Goal: Find specific page/section: Find specific page/section

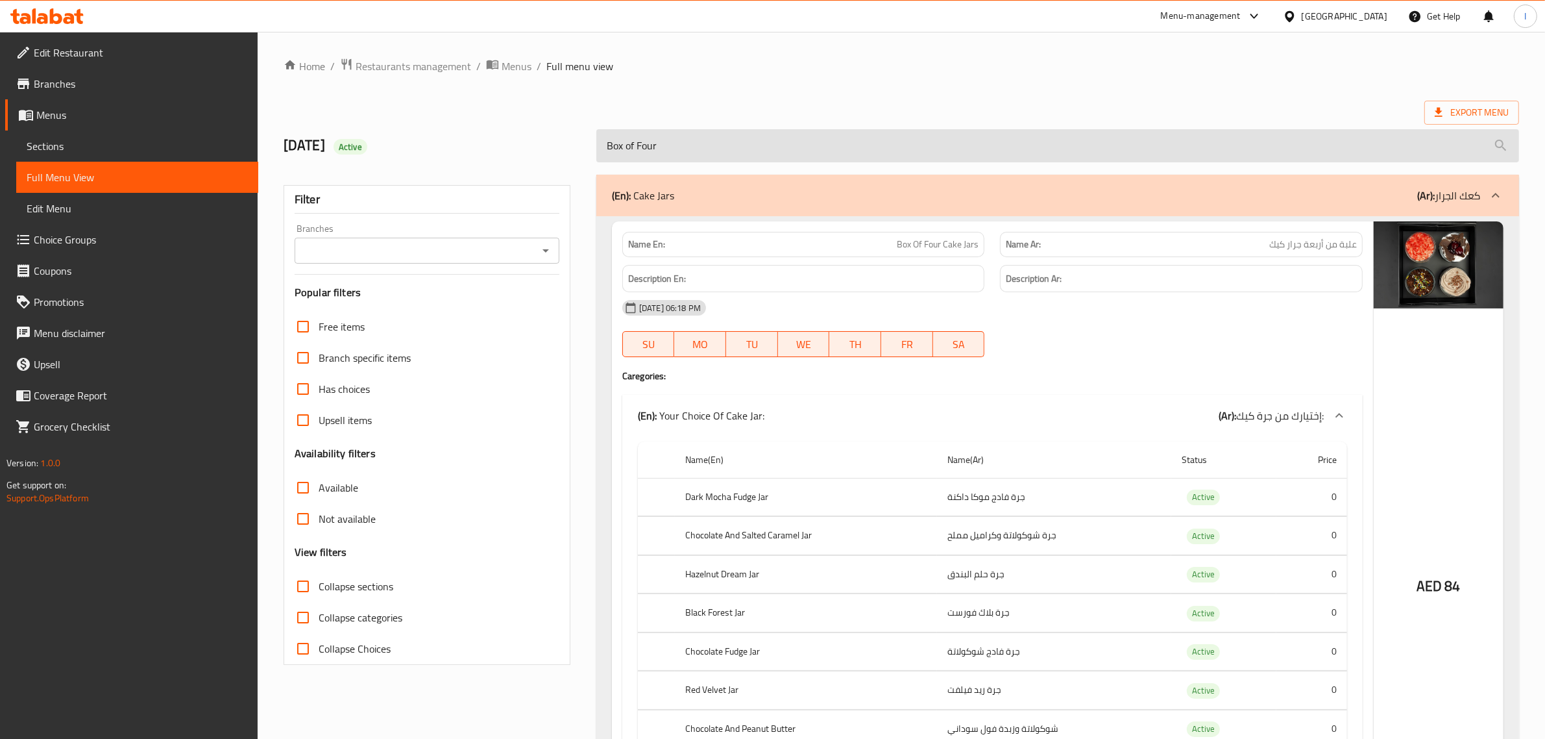
click at [704, 141] on input "Box of Four" at bounding box center [1057, 145] width 923 height 33
paste input "Six Jars"
click at [704, 138] on input "Box of Six" at bounding box center [1057, 145] width 923 height 33
paste input "12 Jars"
click at [733, 147] on input "Box of 12" at bounding box center [1057, 145] width 923 height 33
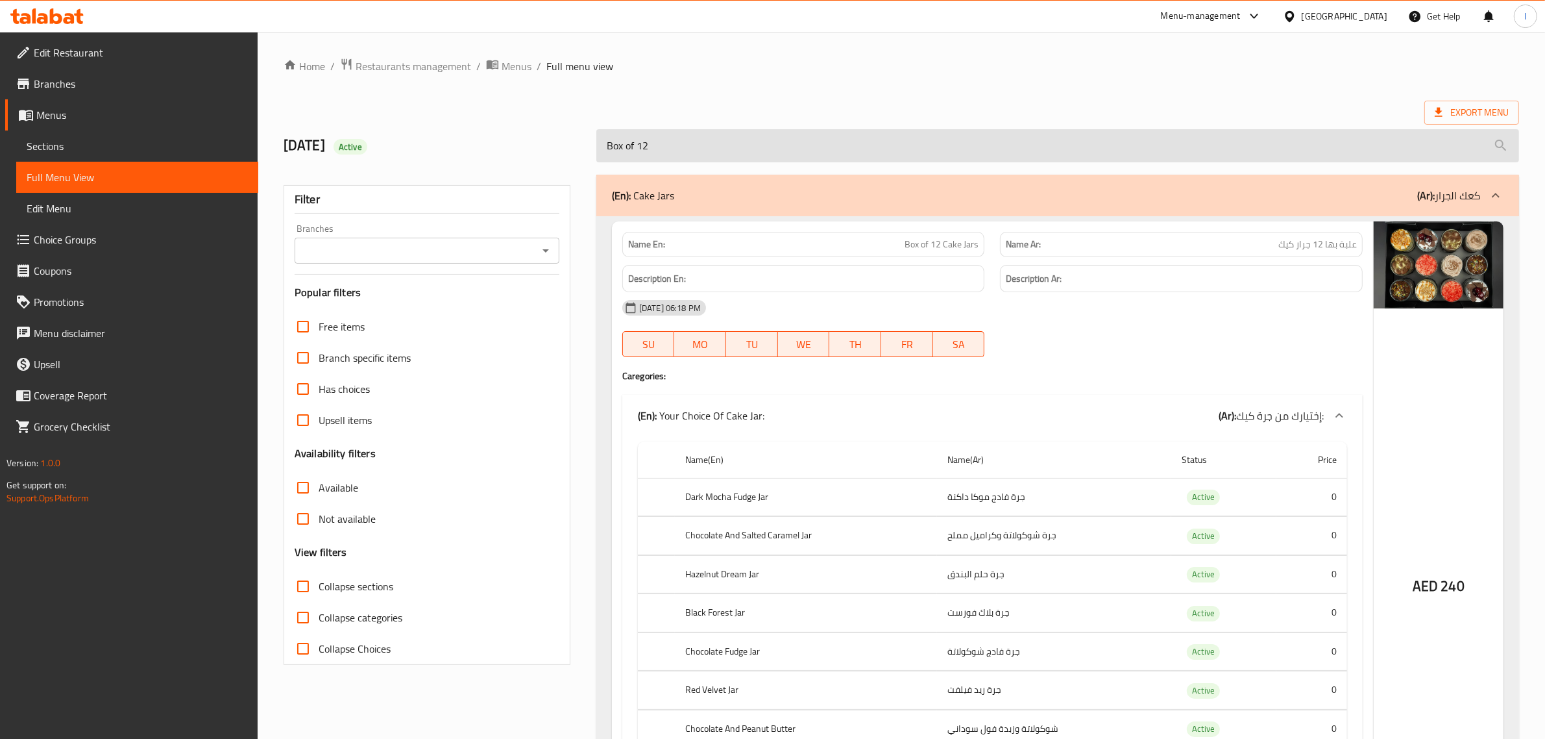
paste input "Six Jars"
click at [751, 147] on input "Box of Six" at bounding box center [1057, 145] width 923 height 33
paste input "12 Jars"
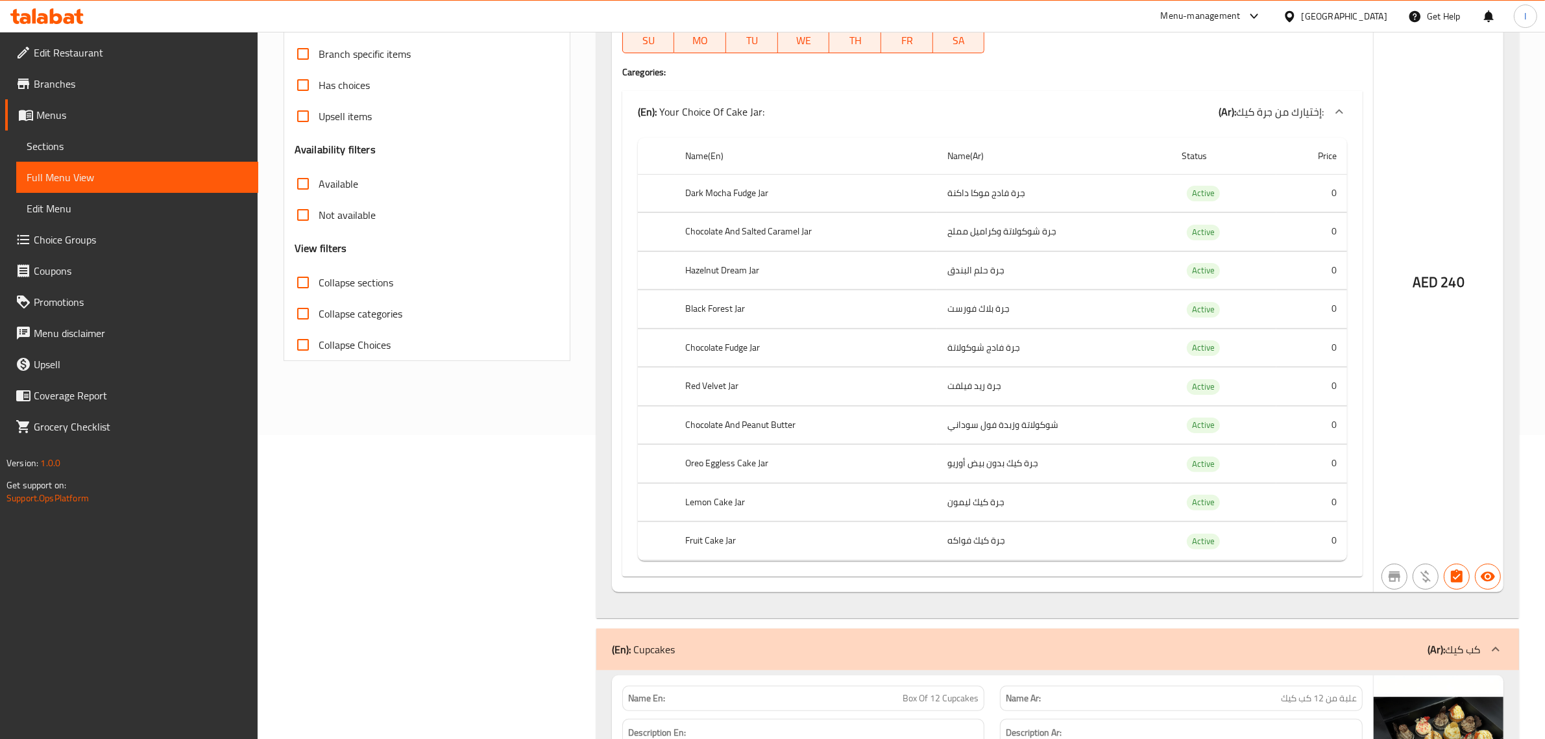
scroll to position [162, 0]
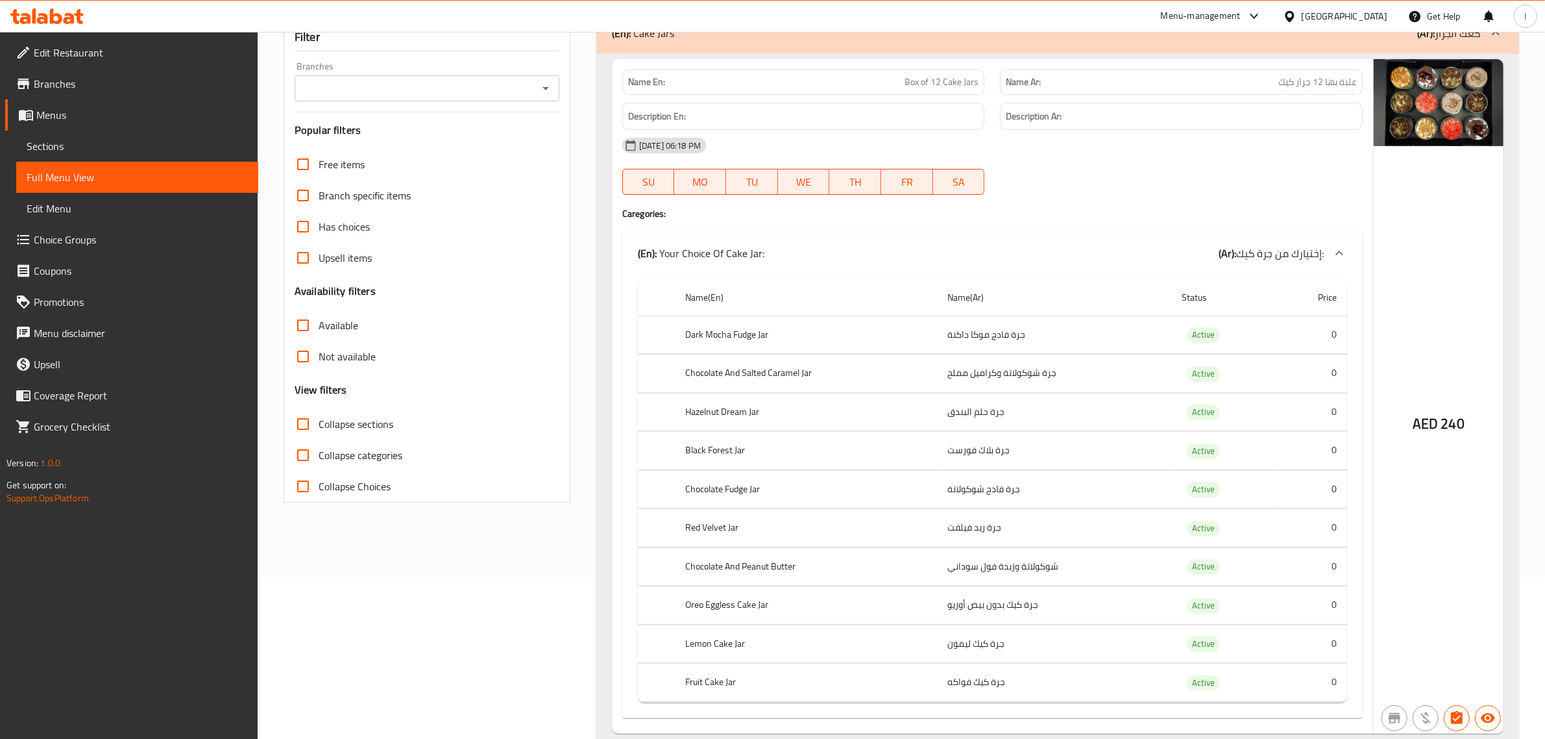
type input "Box of 12"
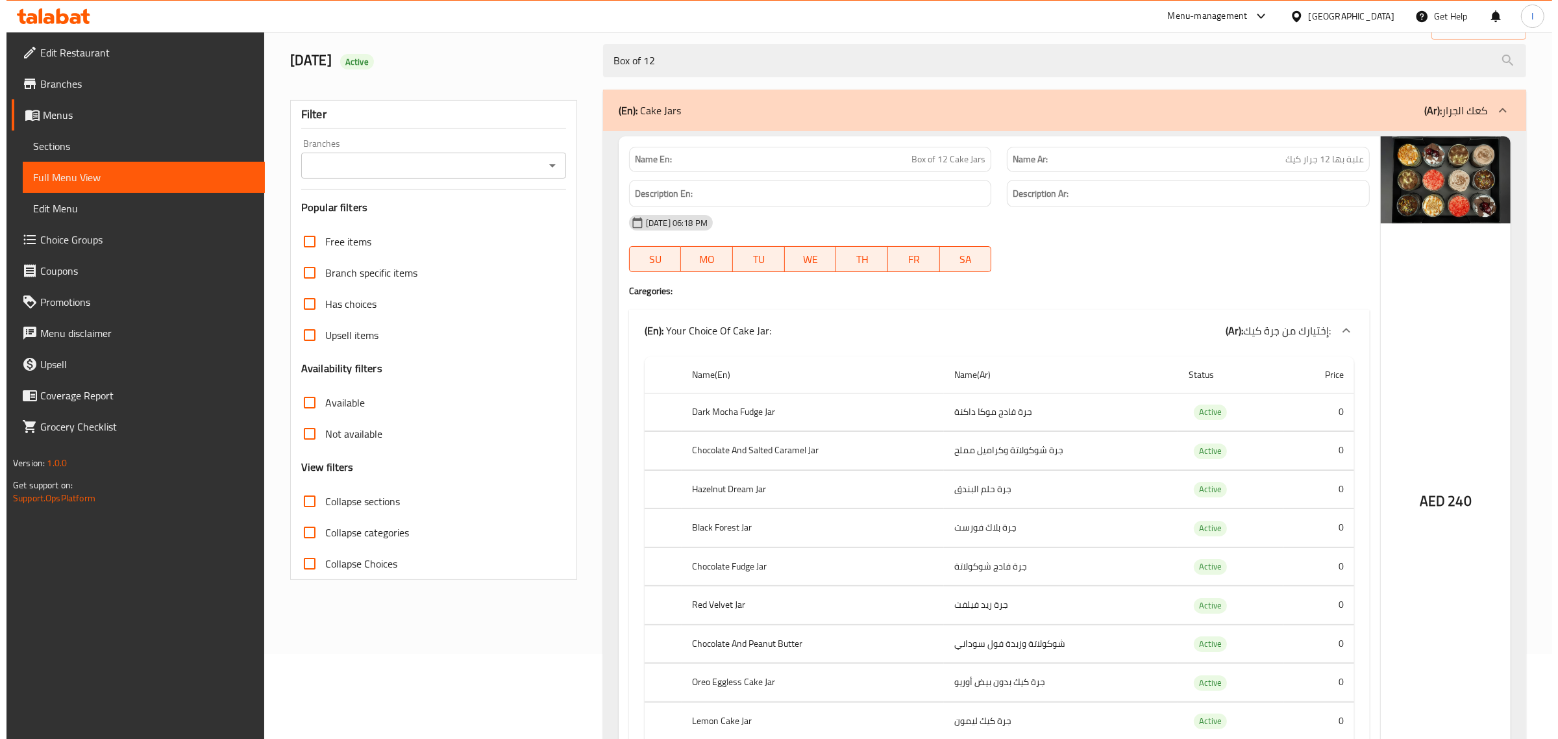
scroll to position [0, 0]
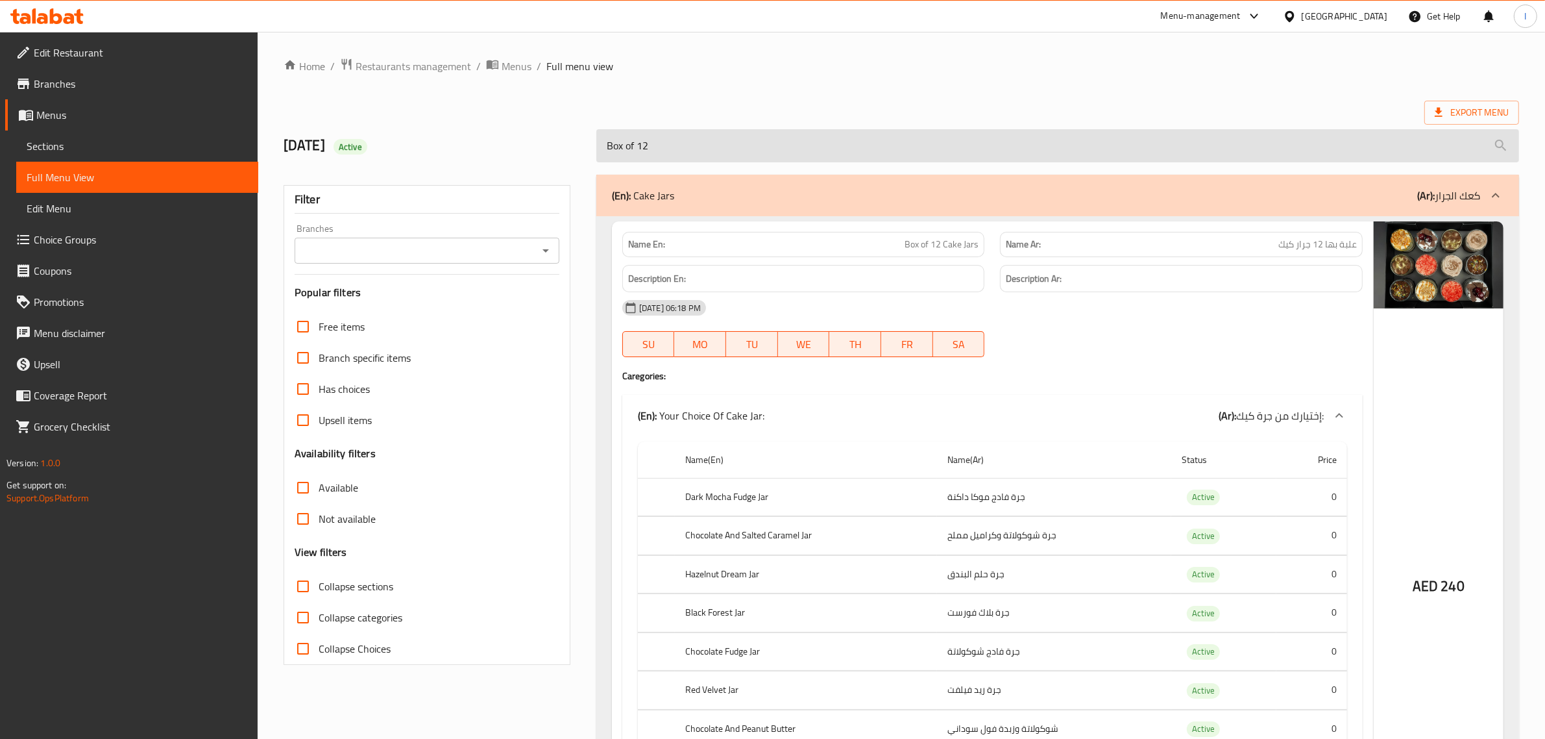
click at [673, 141] on input "Box of 12" at bounding box center [1057, 145] width 923 height 33
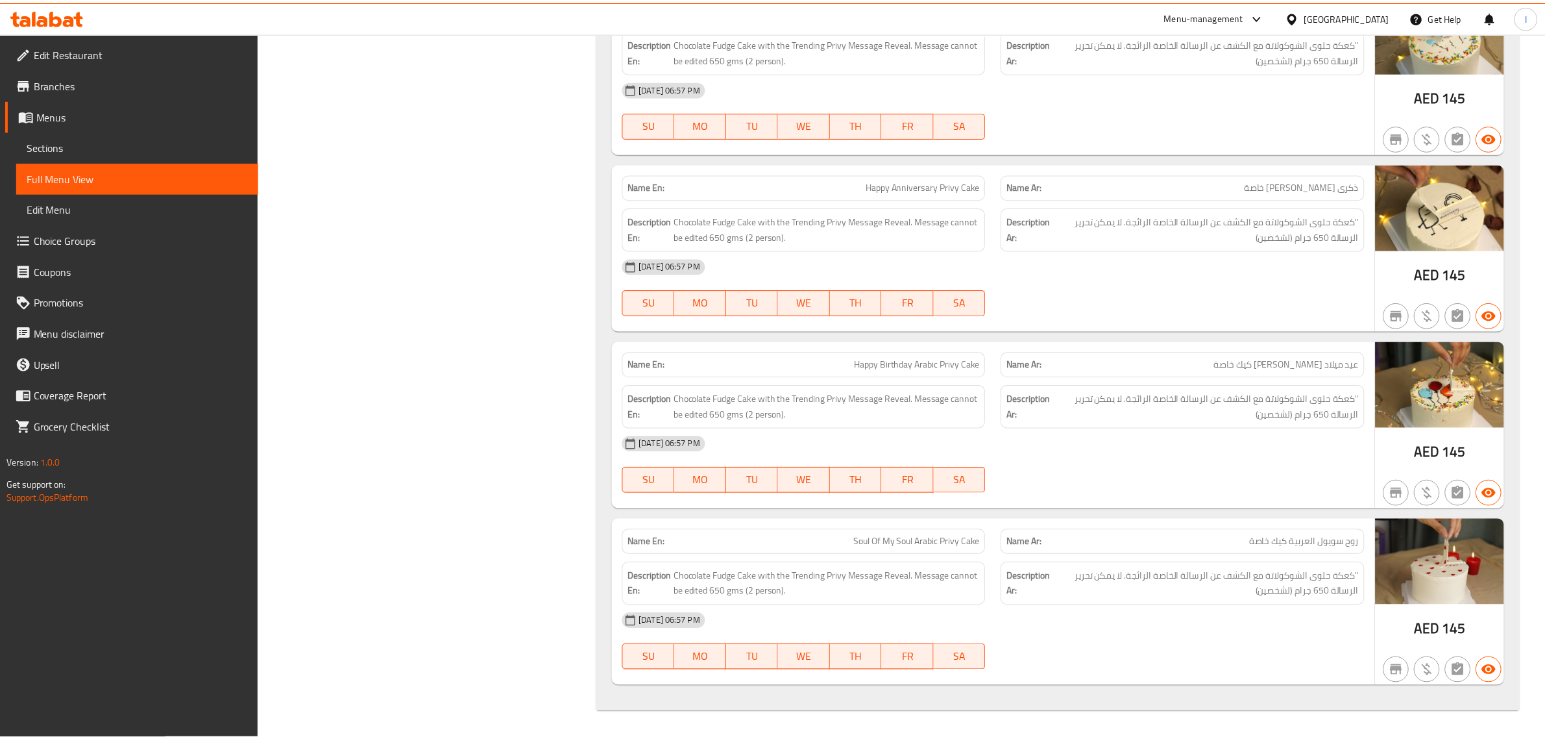
scroll to position [14047, 0]
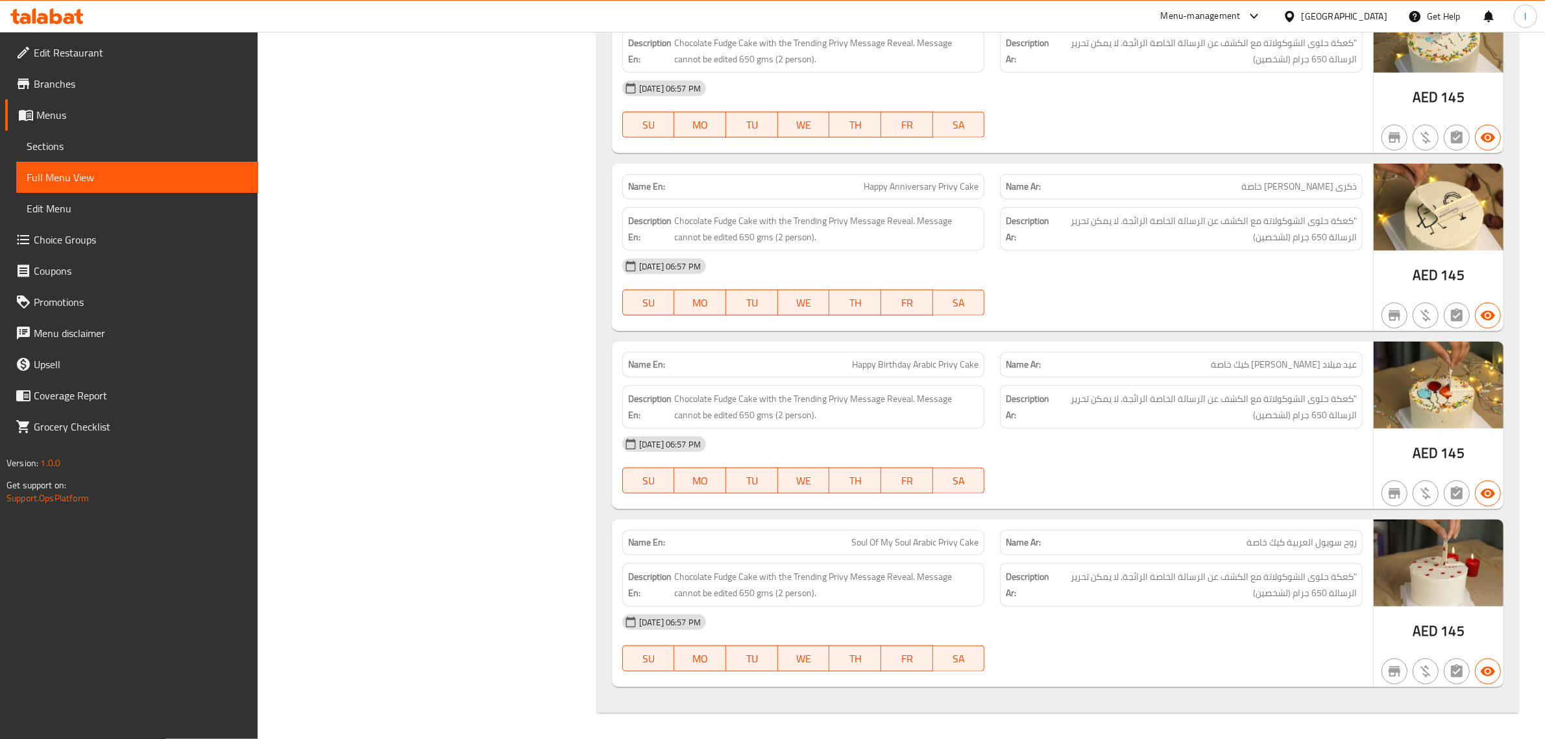
click at [46, 83] on span "Branches" at bounding box center [141, 84] width 214 height 16
